Goal: Information Seeking & Learning: Understand process/instructions

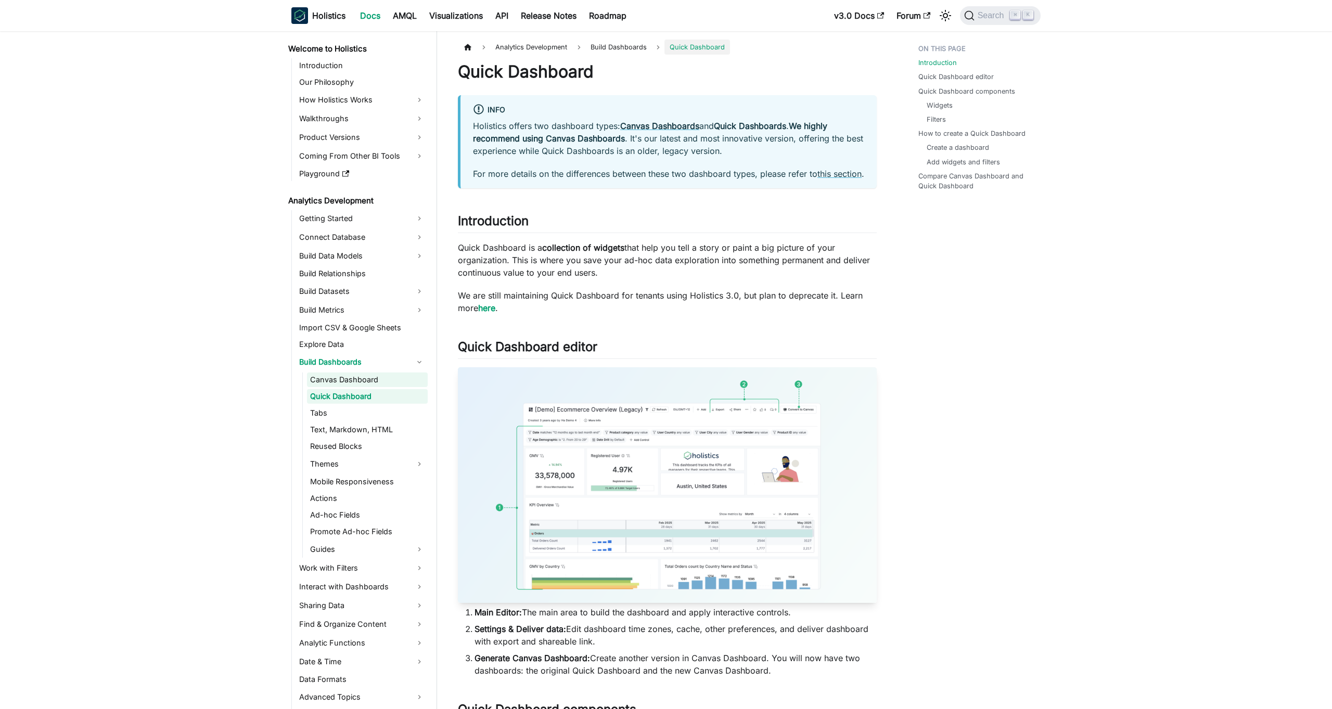
click at [362, 381] on link "Canvas Dashboard" at bounding box center [367, 380] width 121 height 15
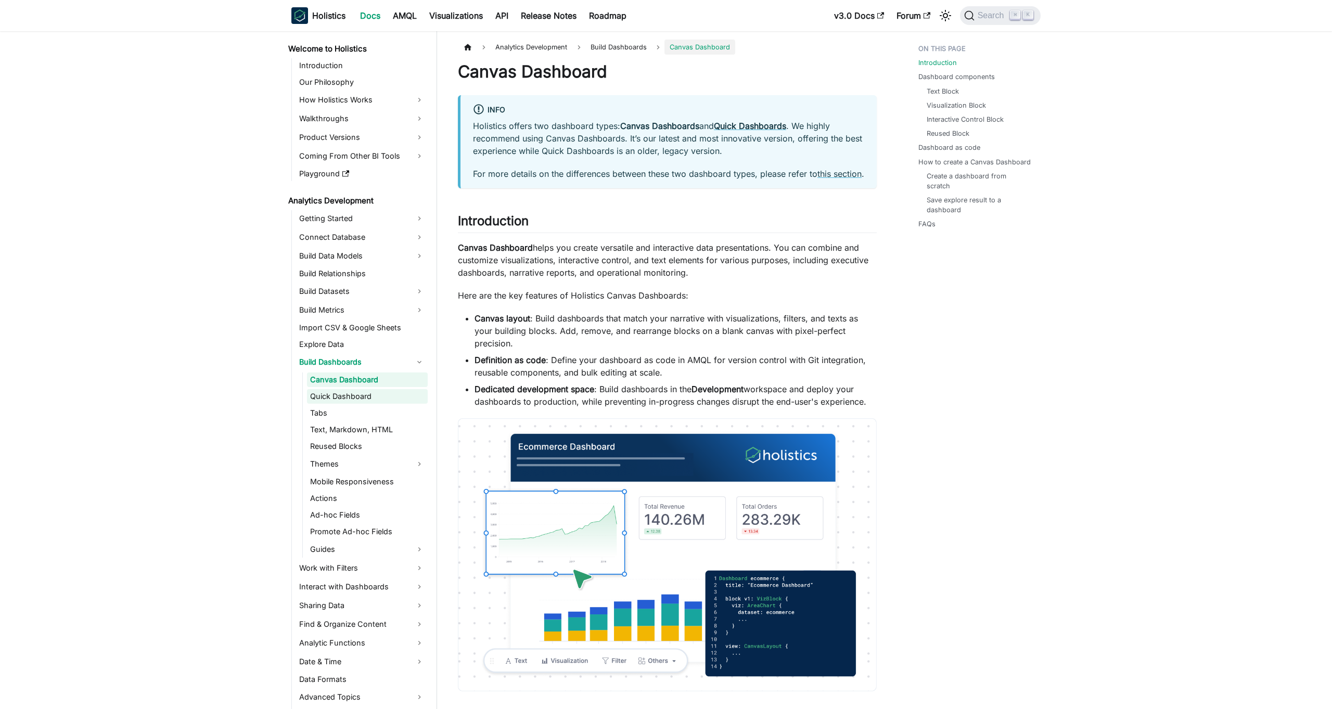
click at [334, 401] on link "Quick Dashboard" at bounding box center [367, 396] width 121 height 15
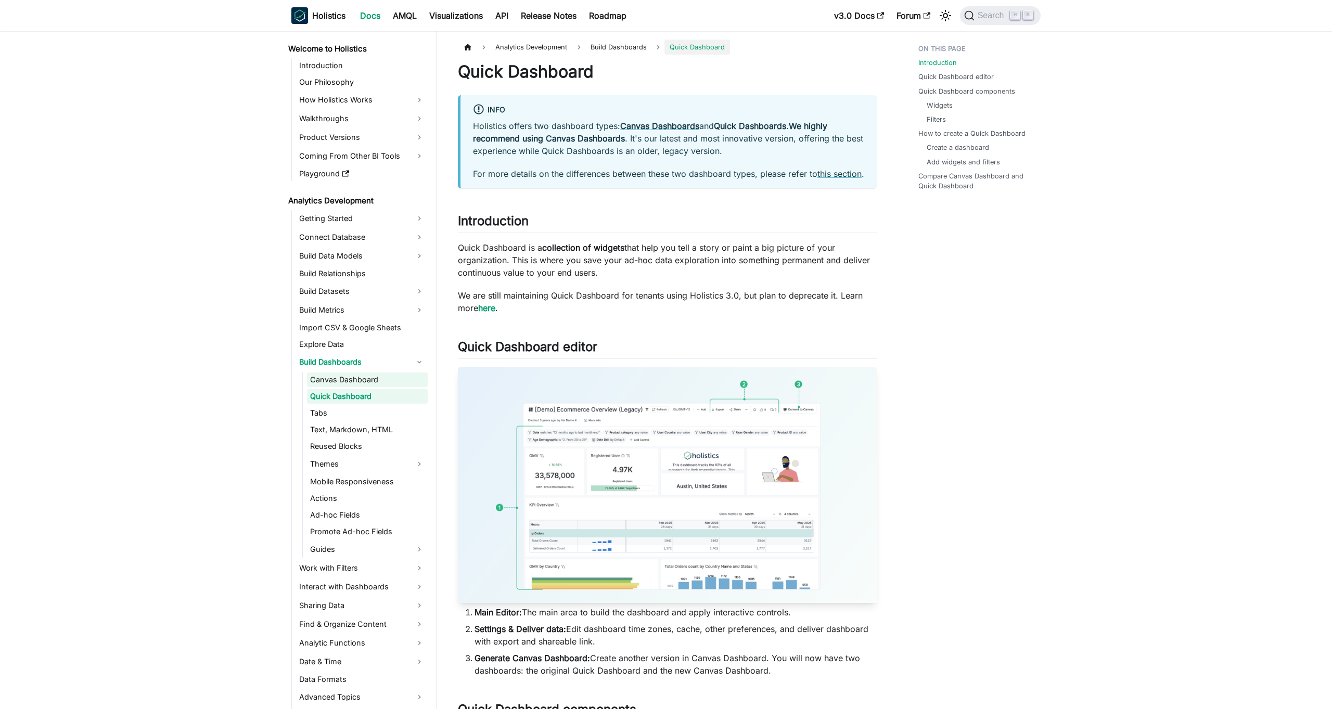
click at [352, 378] on link "Canvas Dashboard" at bounding box center [367, 380] width 121 height 15
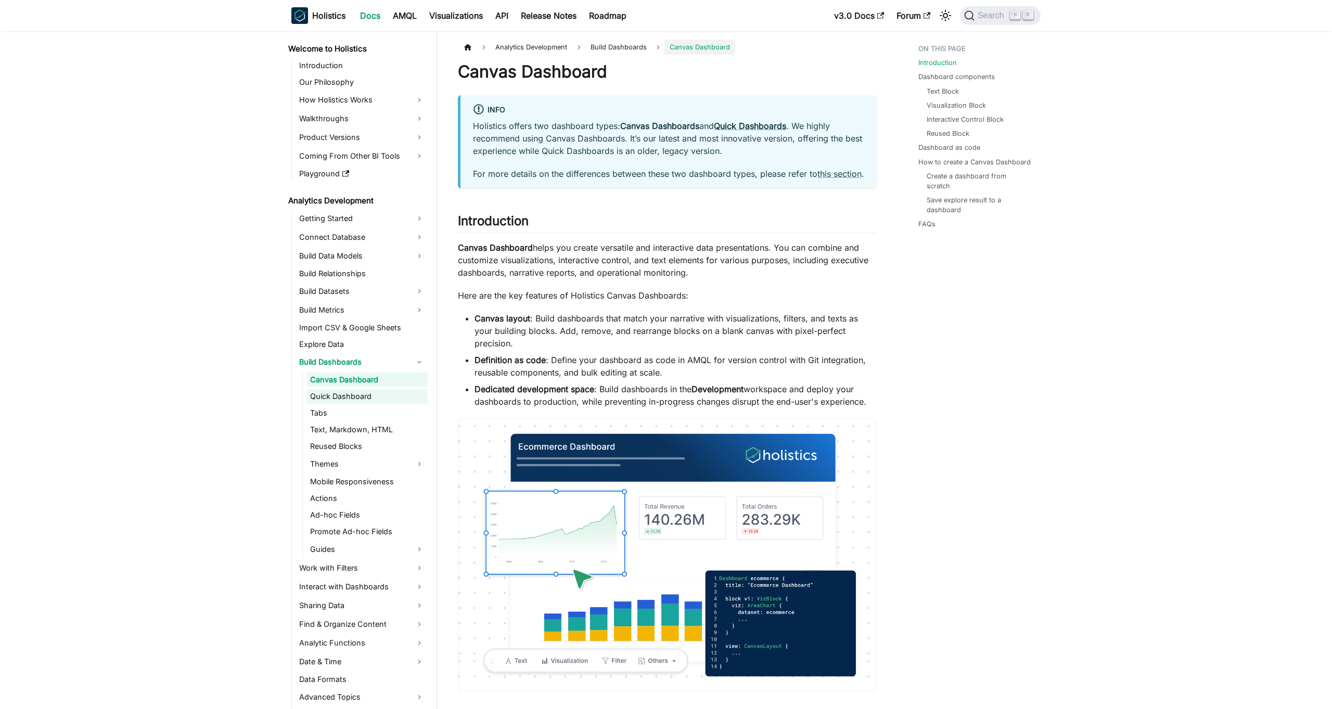
click at [349, 392] on link "Quick Dashboard" at bounding box center [367, 396] width 121 height 15
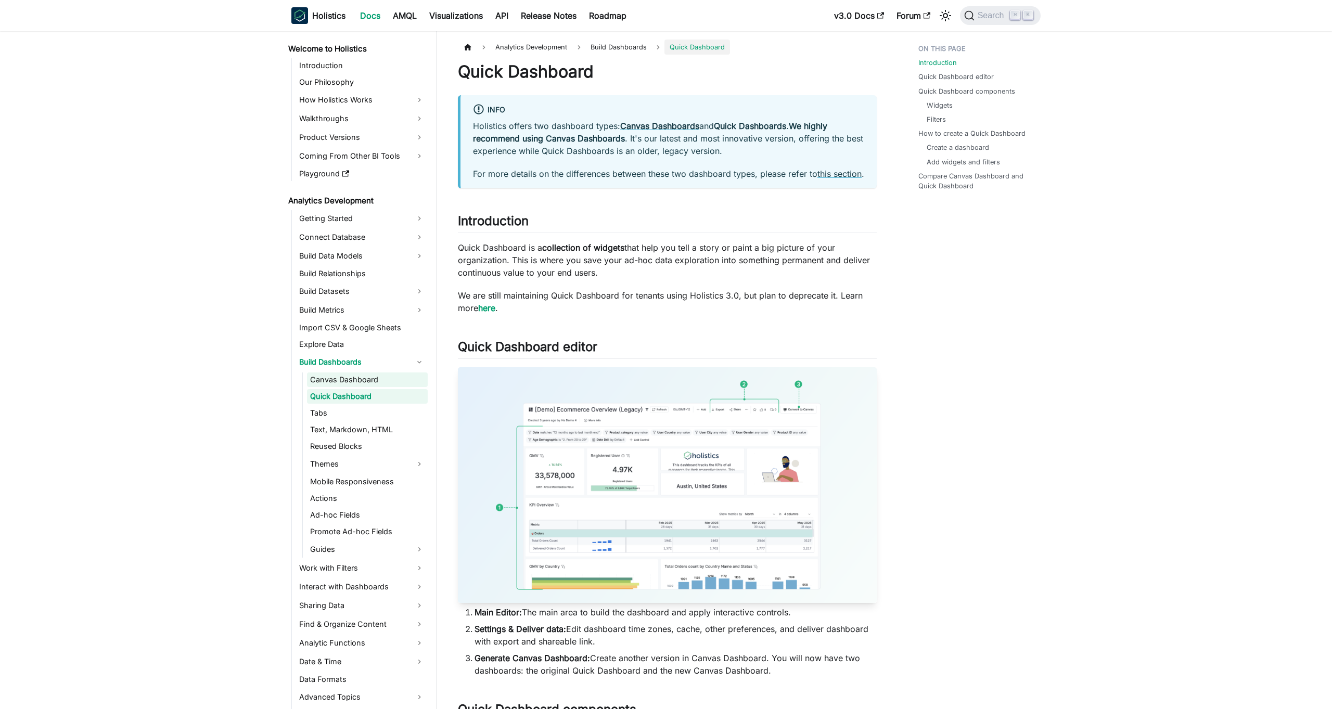
click at [358, 381] on link "Canvas Dashboard" at bounding box center [367, 380] width 121 height 15
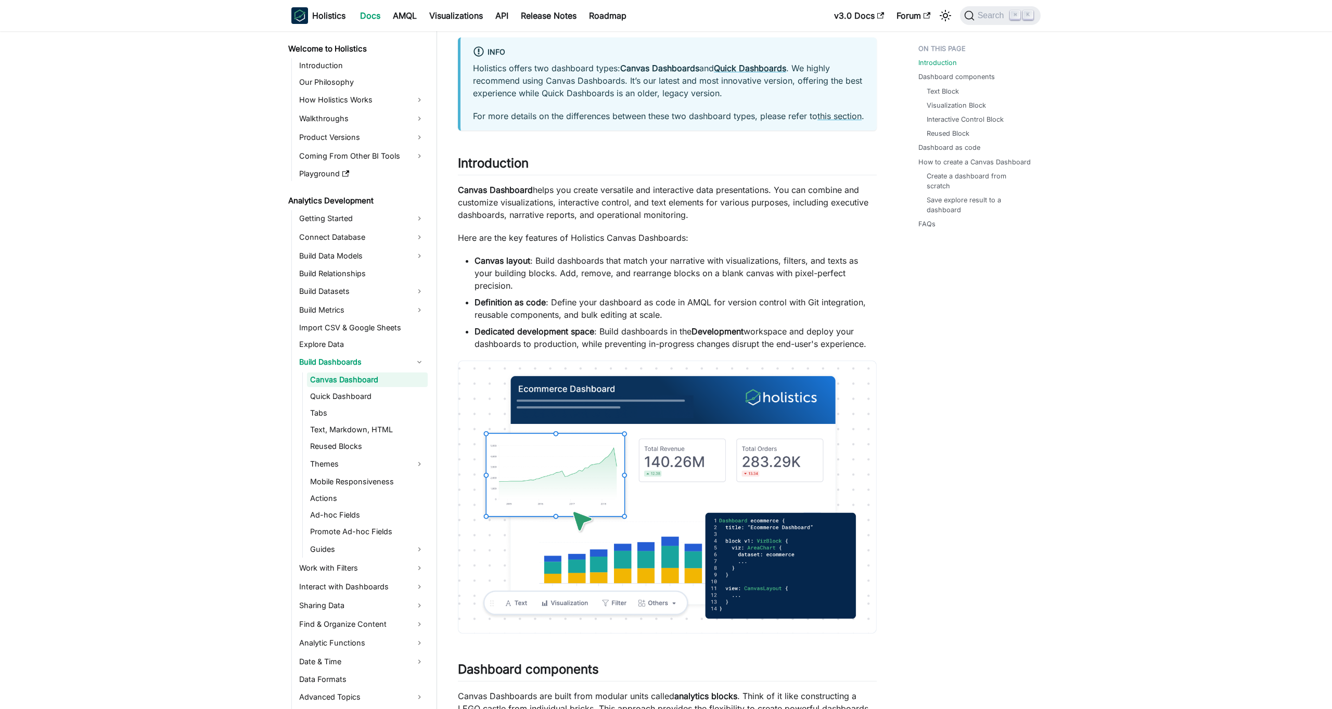
scroll to position [142, 0]
